Goal: Transaction & Acquisition: Download file/media

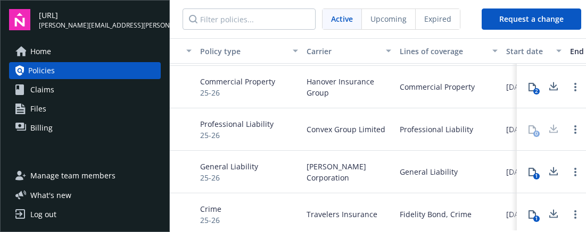
scroll to position [40, 0]
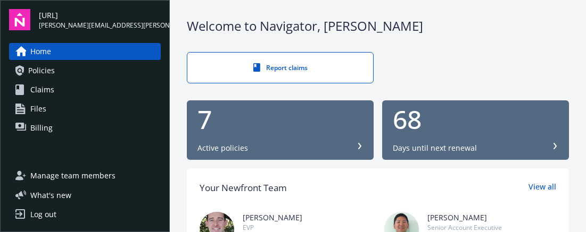
click at [224, 139] on div "7 Active policies" at bounding box center [279, 130] width 165 height 47
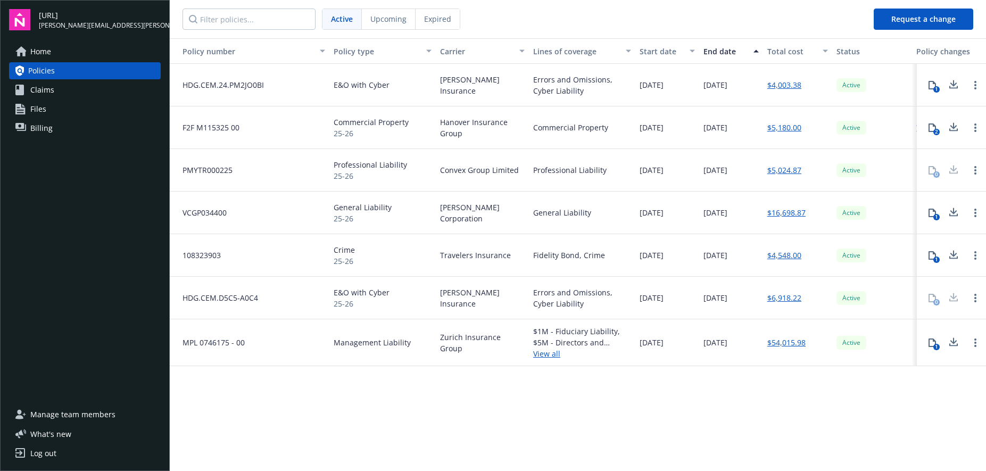
click at [585, 171] on div "0" at bounding box center [931, 170] width 21 height 21
click at [585, 171] on link "$5,024.87" at bounding box center [784, 169] width 34 height 11
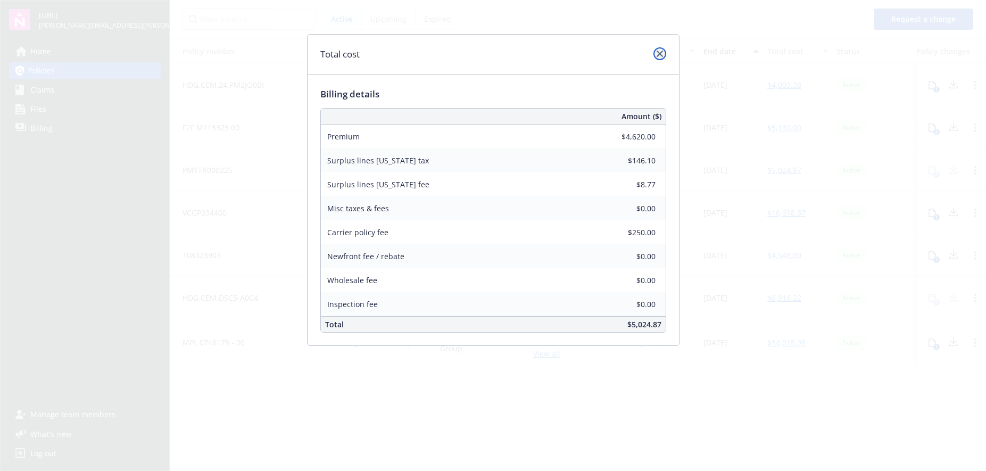
click at [585, 51] on icon "close" at bounding box center [659, 54] width 6 height 6
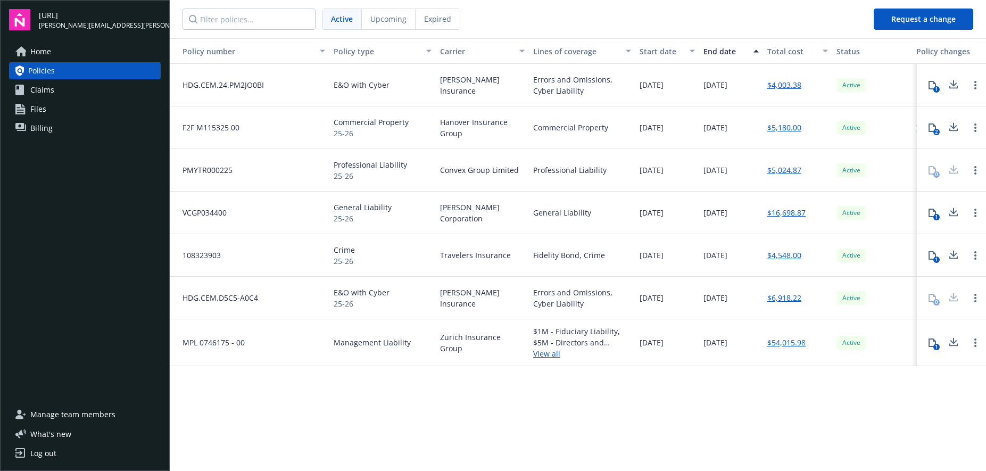
click at [218, 171] on span "PMYTR000225" at bounding box center [203, 169] width 59 height 11
click at [585, 171] on link "Open options" at bounding box center [975, 170] width 13 height 13
click at [529, 168] on div "Professional Liability" at bounding box center [582, 170] width 106 height 43
click at [428, 168] on div "Professional Liability 25-26" at bounding box center [382, 170] width 106 height 43
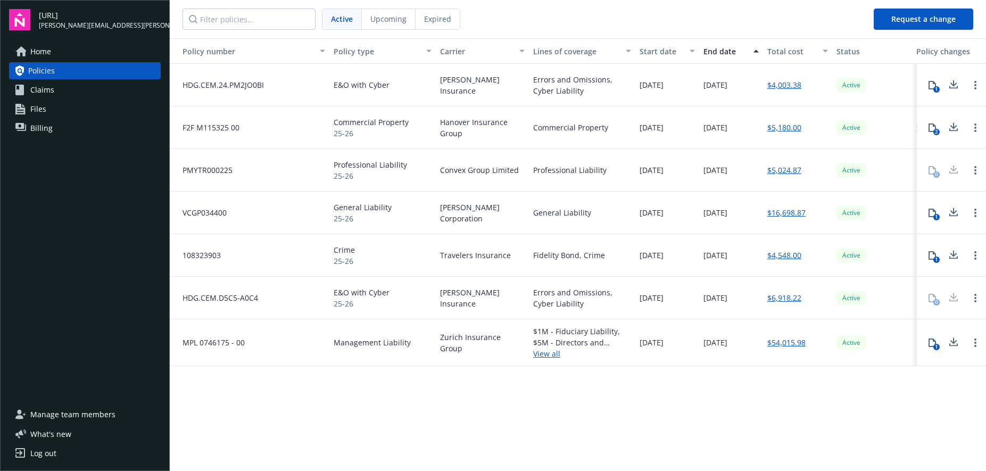
click at [66, 94] on link "Claims" at bounding box center [85, 89] width 152 height 17
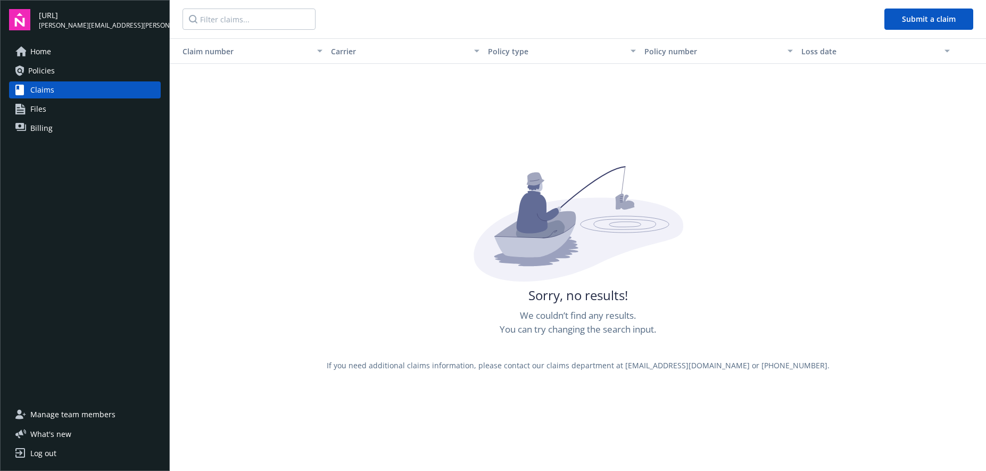
click at [44, 111] on span "Files" at bounding box center [38, 109] width 16 height 17
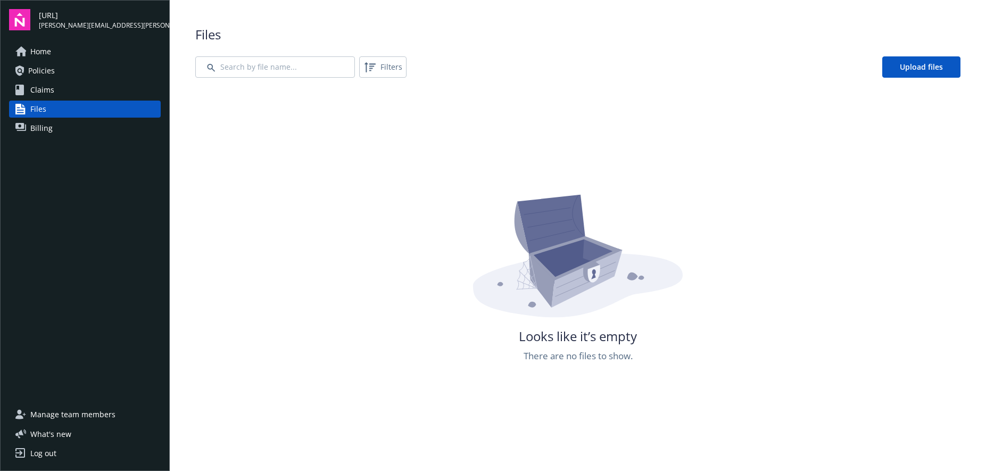
click at [44, 126] on span "Billing" at bounding box center [41, 128] width 22 height 17
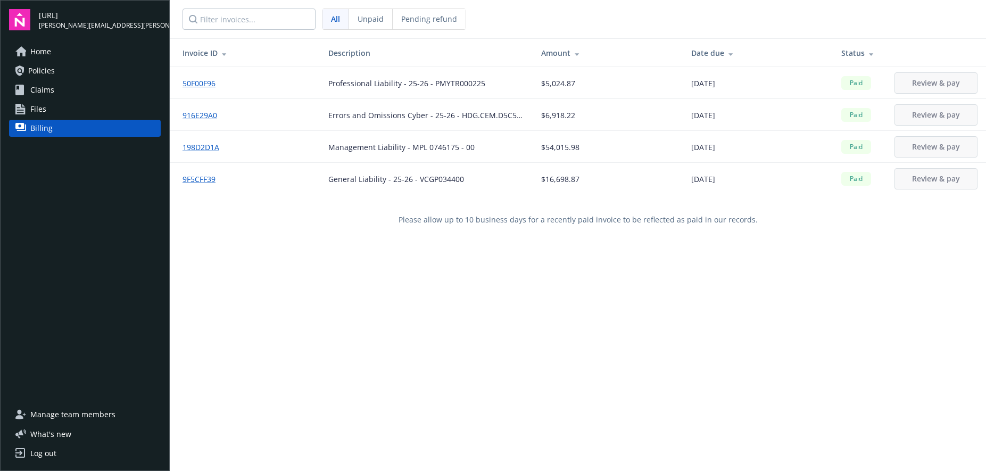
click at [199, 84] on link "50F00F96" at bounding box center [202, 83] width 41 height 11
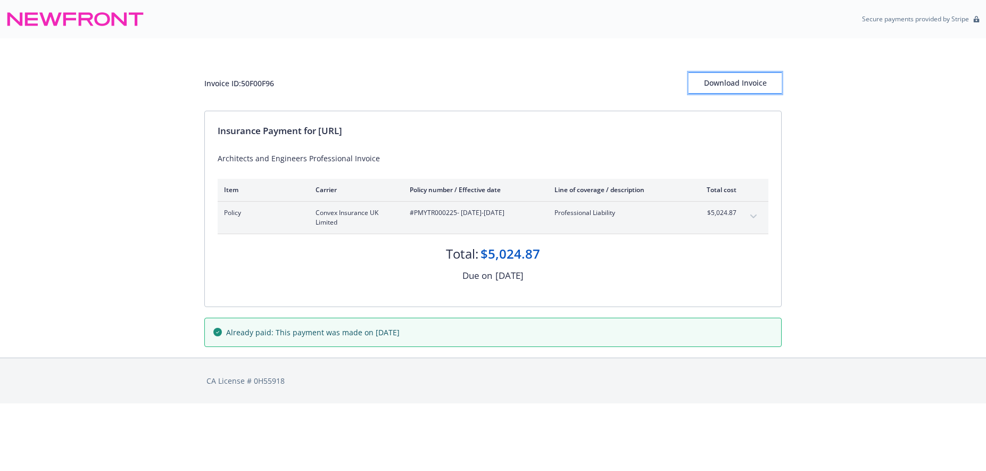
click at [720, 87] on div "Download Invoice" at bounding box center [734, 83] width 93 height 20
